Goal: Check status

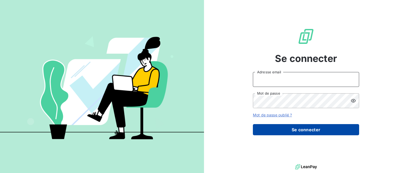
type input "[PERSON_NAME][EMAIL_ADDRESS][DOMAIN_NAME]"
click at [328, 130] on button "Se connecter" at bounding box center [306, 129] width 106 height 11
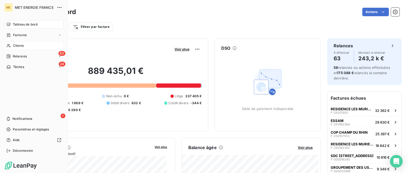
click at [19, 43] on span "Clients" at bounding box center [18, 45] width 11 height 5
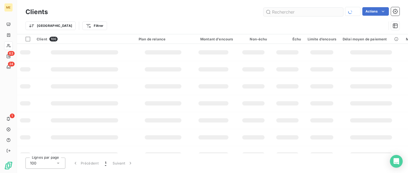
click at [285, 11] on input "text" at bounding box center [303, 12] width 80 height 8
type input "METFRA000001082"
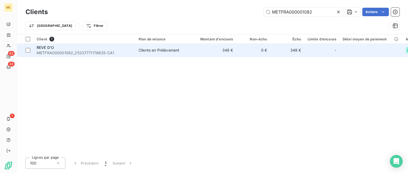
click at [82, 52] on span "METFRA000001082_25337771176635-CA1" at bounding box center [85, 52] width 96 height 5
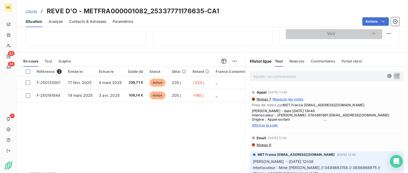
scroll to position [186, 0]
